Goal: Ask a question: Seek information or help from site administrators or community

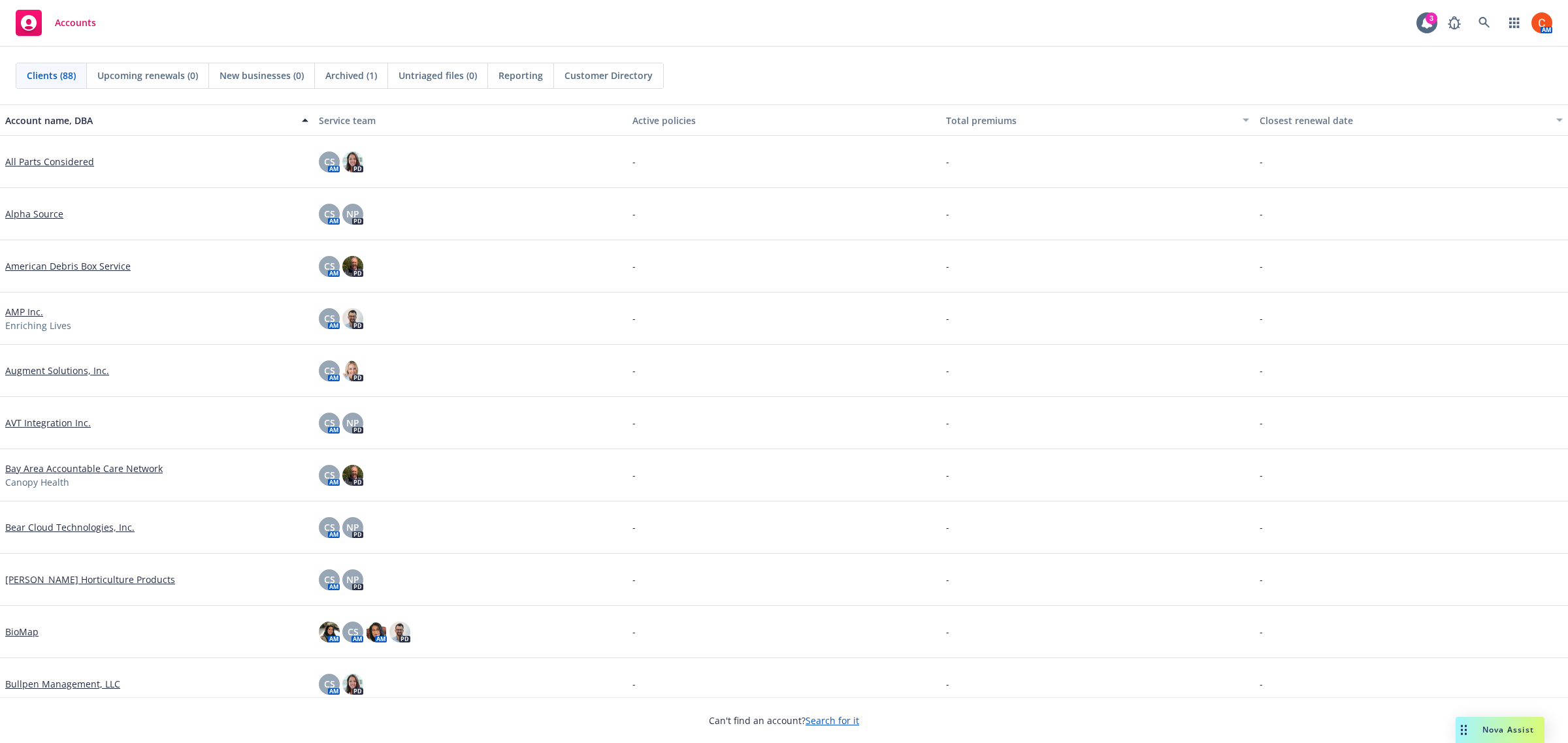
click at [1496, 732] on span "Nova Assist" at bounding box center [1508, 730] width 52 height 11
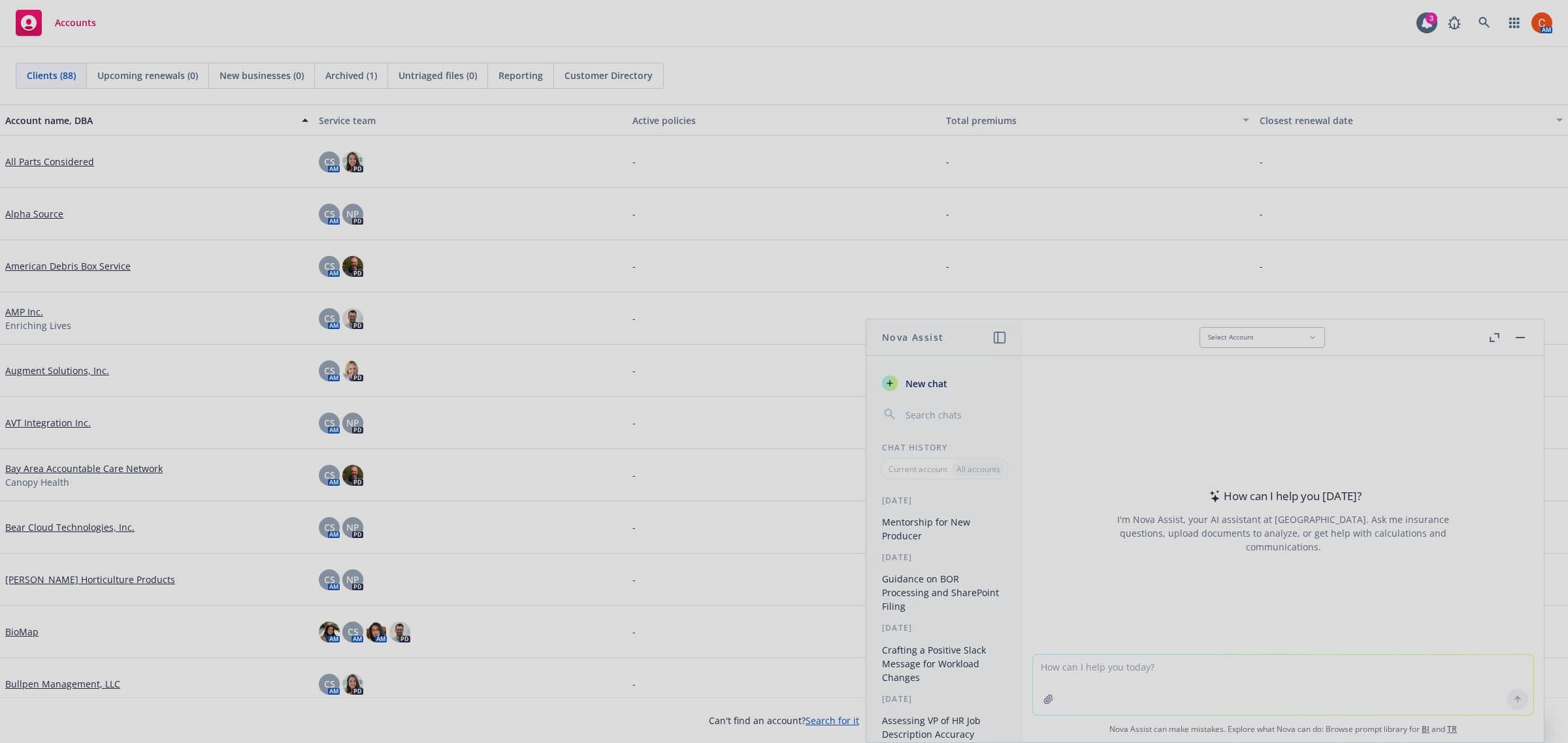
click at [1261, 662] on div at bounding box center [784, 371] width 1568 height 743
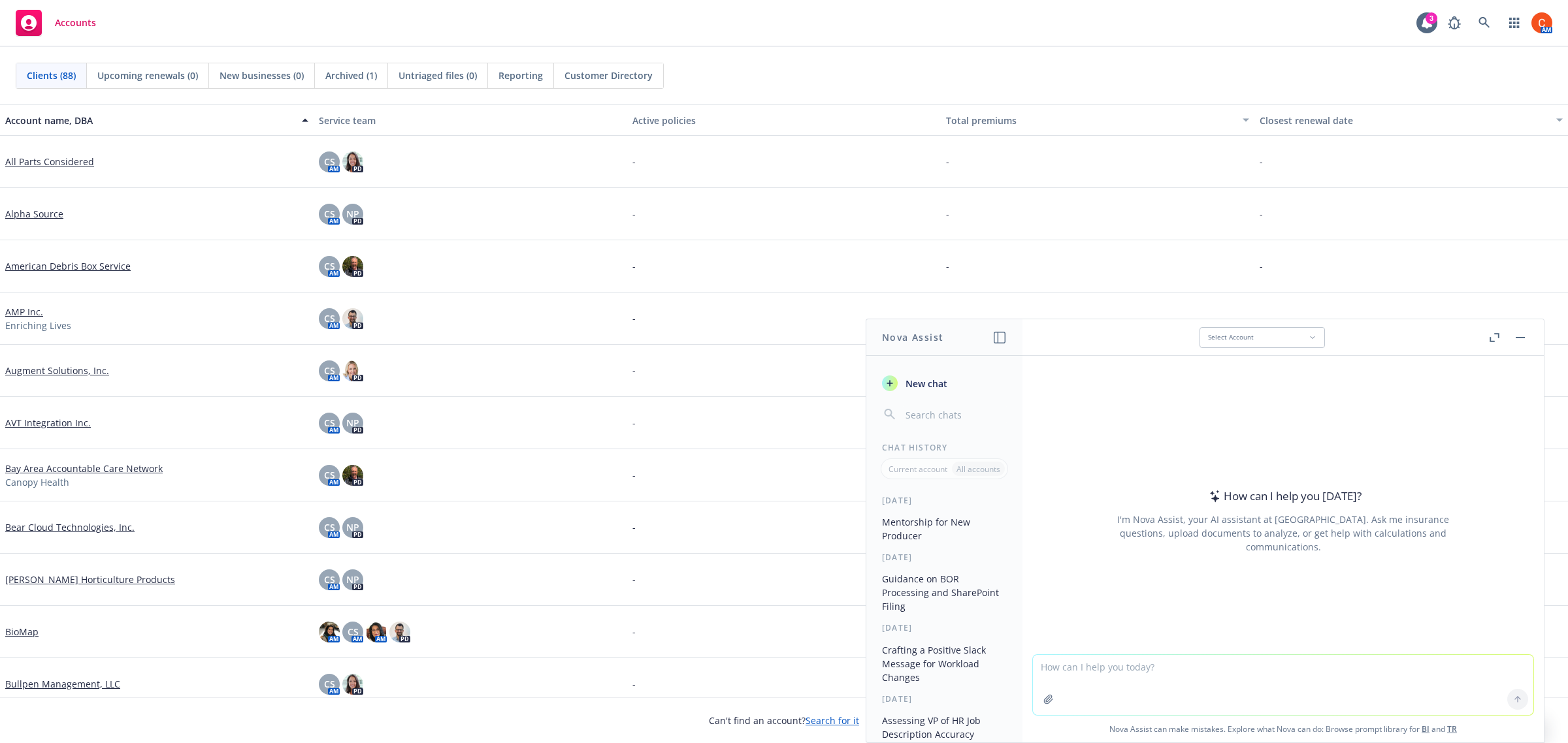
drag, startPoint x: 1177, startPoint y: 658, endPoint x: 1173, endPoint y: 664, distance: 7.2
click at [1174, 662] on textarea at bounding box center [1283, 685] width 500 height 60
type textarea "MERP"
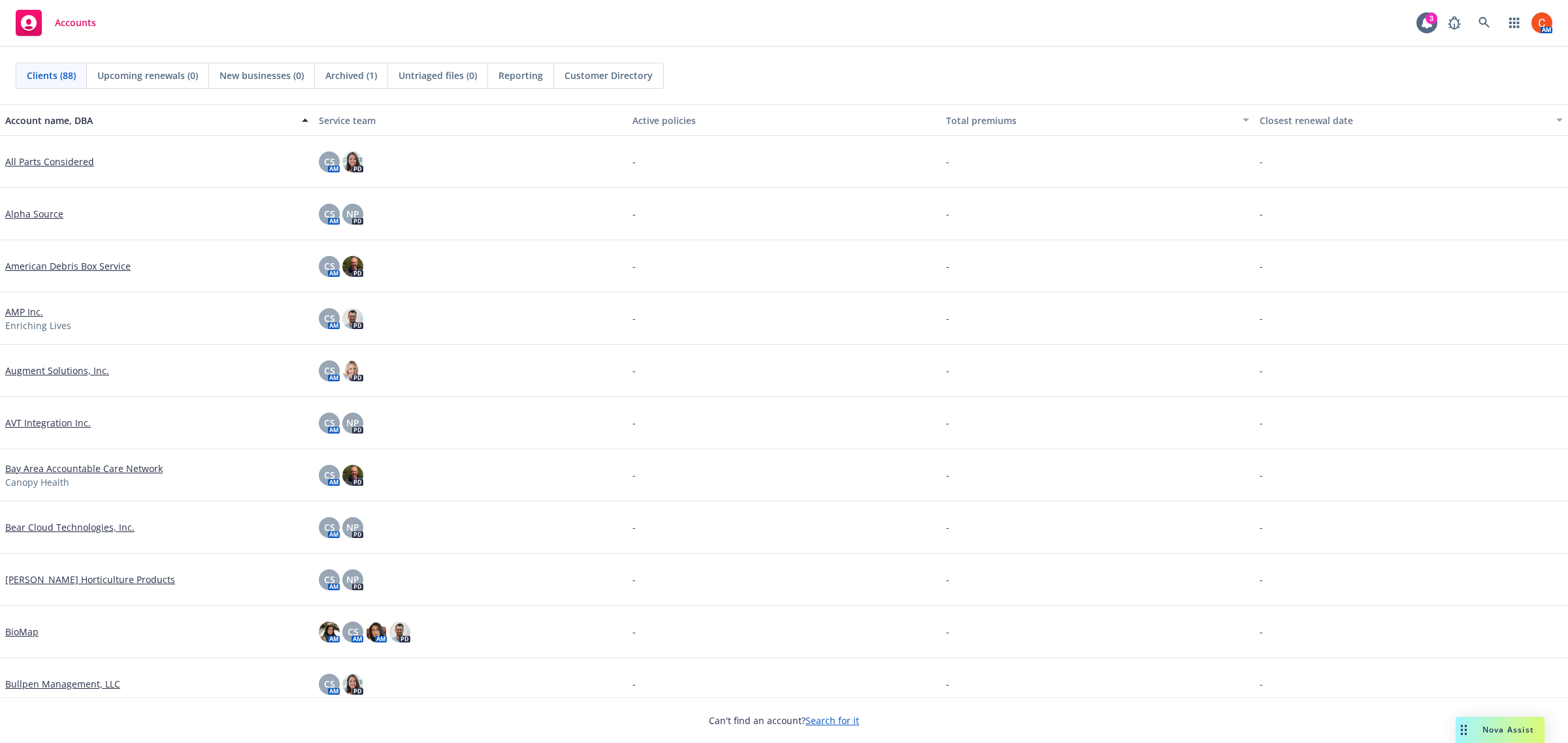
click at [1516, 735] on span "Nova Assist" at bounding box center [1508, 730] width 52 height 11
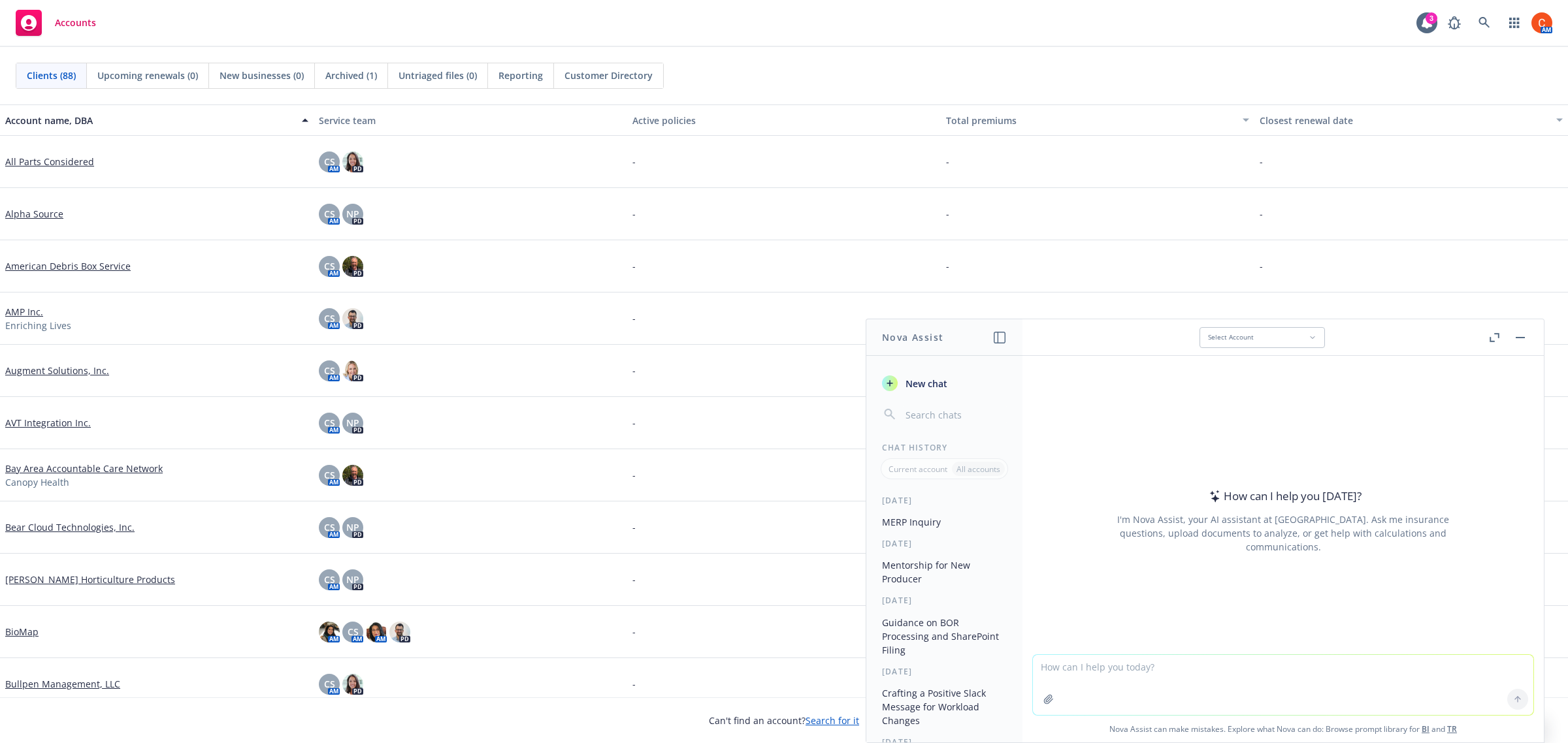
click at [1196, 673] on textarea at bounding box center [1283, 685] width 500 height 60
type textarea "What is a MERP"
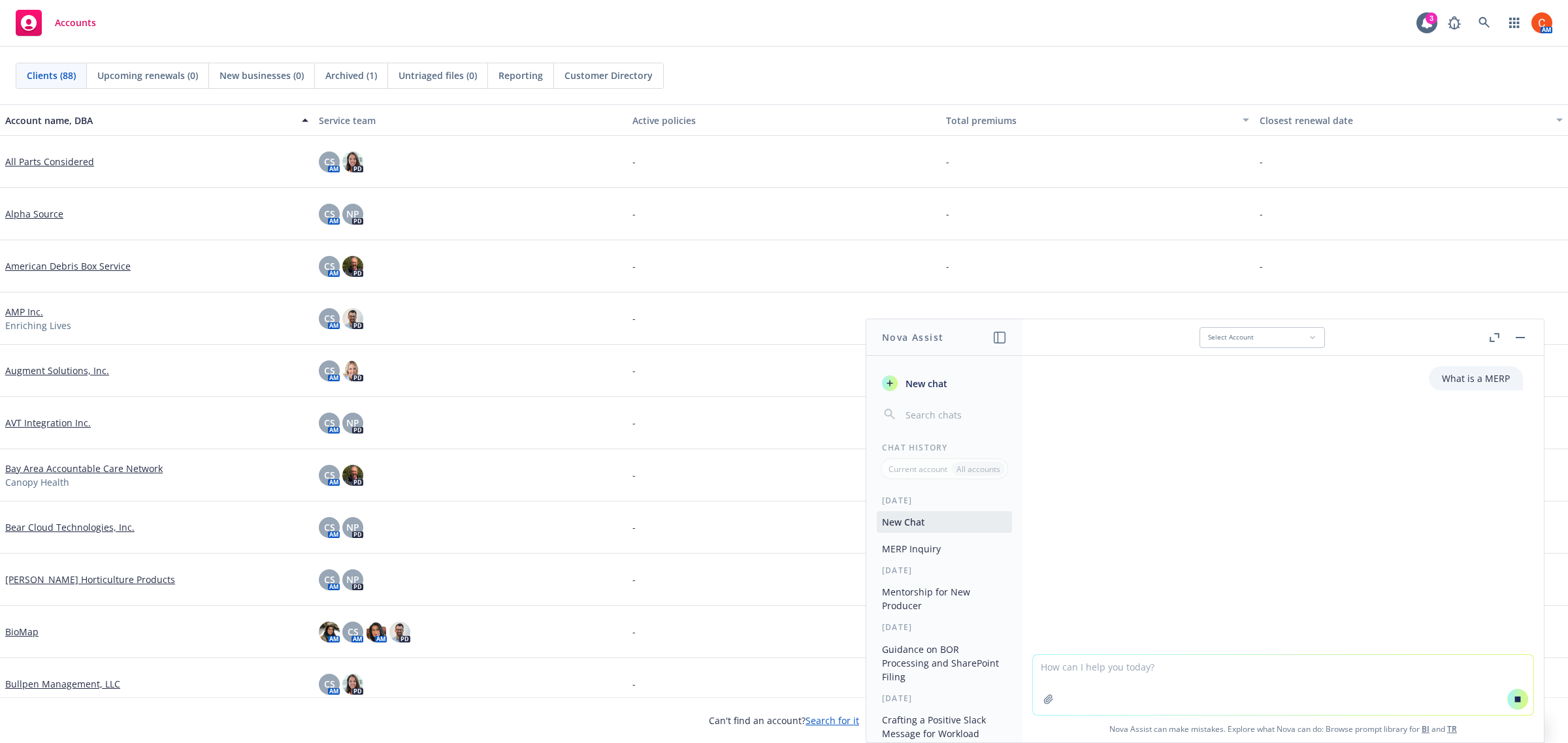
click at [1180, 681] on textarea at bounding box center [1283, 685] width 500 height 60
click at [1507, 387] on div "What is a MERP" at bounding box center [1475, 378] width 94 height 24
click at [1499, 377] on div "What is a MERP" at bounding box center [1475, 378] width 94 height 24
